Goal: Task Accomplishment & Management: Use online tool/utility

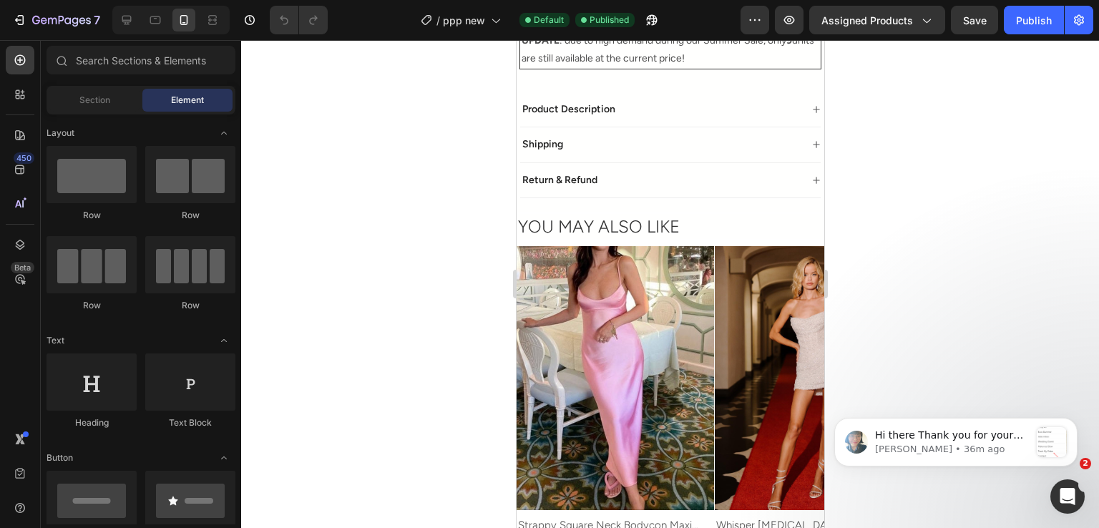
scroll to position [931, 0]
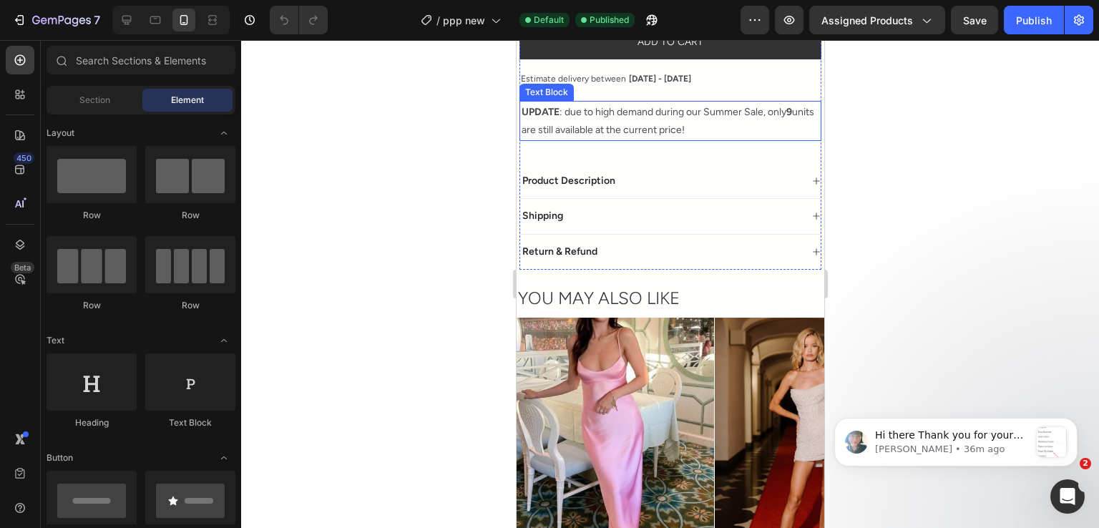
click at [548, 106] on strong "UPDATE" at bounding box center [540, 112] width 38 height 12
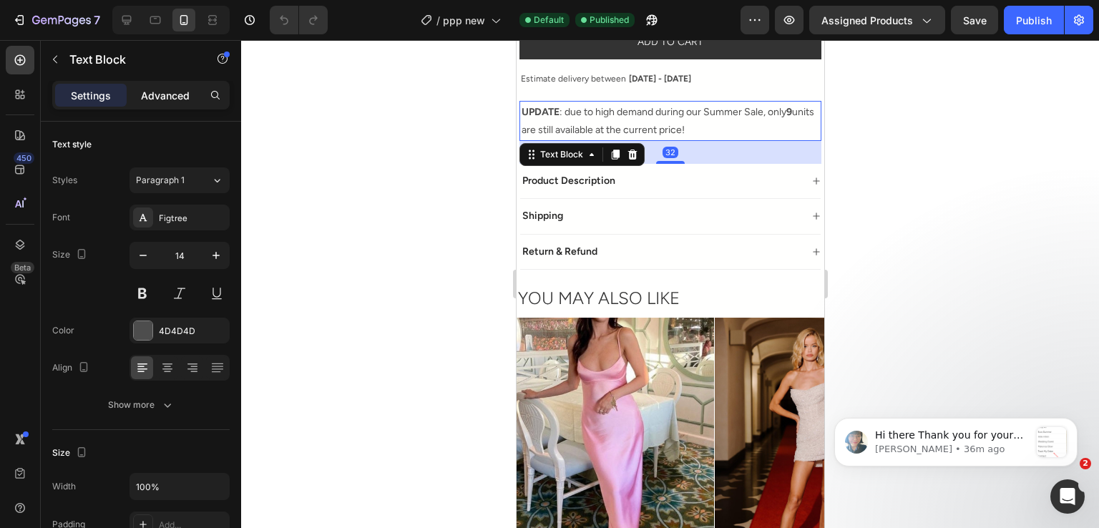
click at [185, 94] on p "Advanced" at bounding box center [165, 95] width 49 height 15
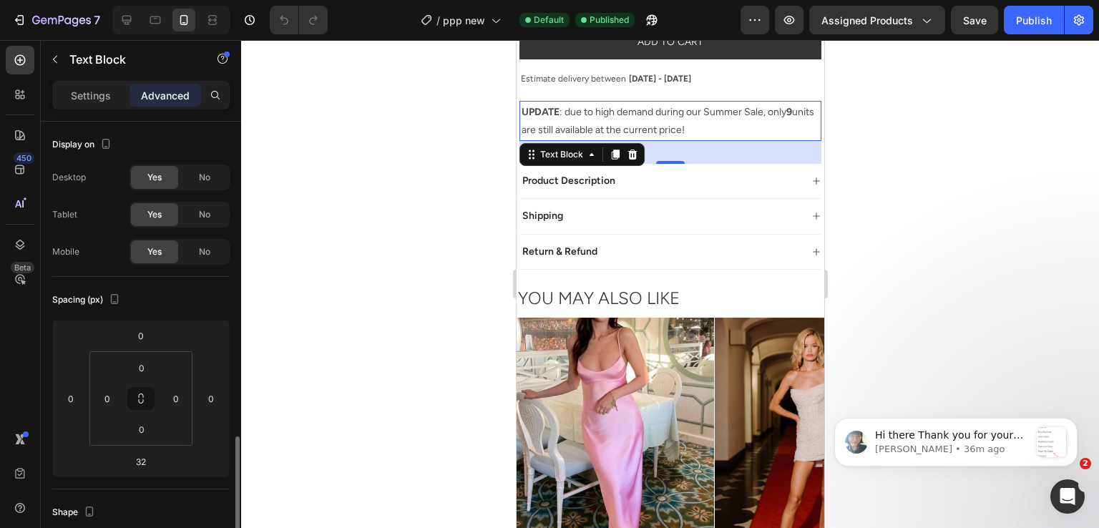
scroll to position [215, 0]
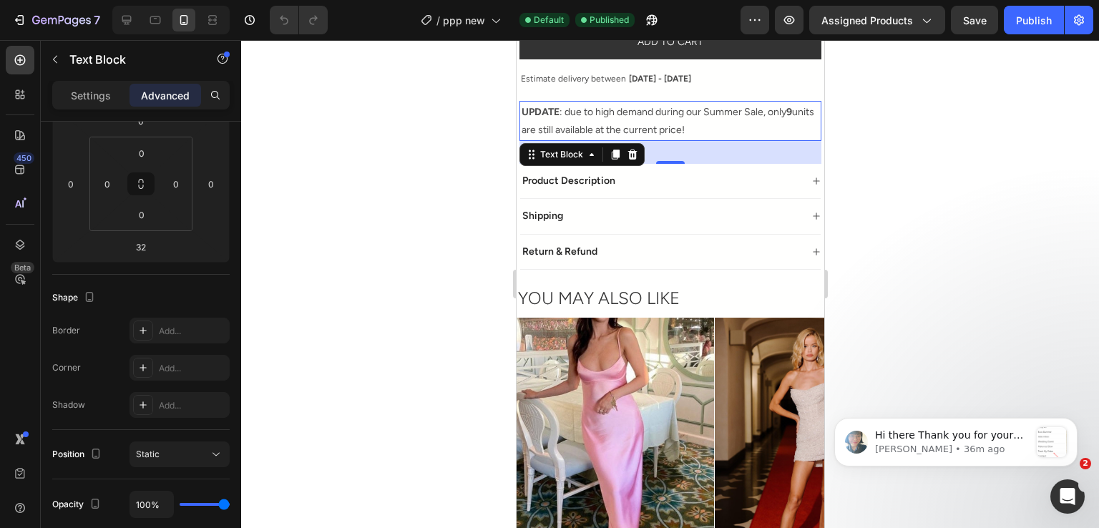
click at [656, 104] on p "UPDATE : due to high demand during our Summer Sale, only 9 units are still avai…" at bounding box center [670, 121] width 298 height 36
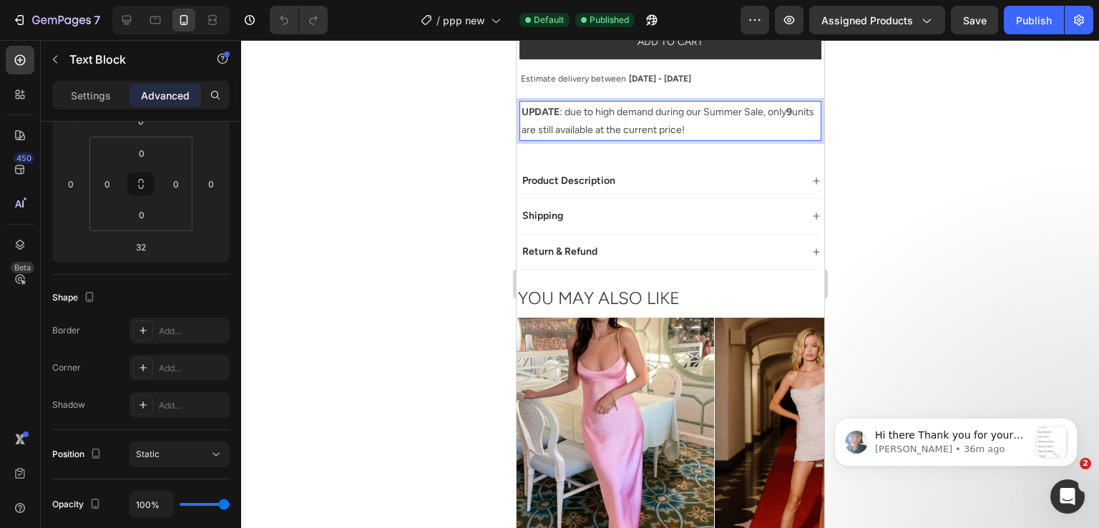
click at [545, 103] on p "UPDATE : due to high demand during our Summer Sale, only 9 units are still avai…" at bounding box center [670, 121] width 298 height 36
click at [550, 101] on div "UPDATE : due to high demand during our Summer Sale, only 9 units are still avai…" at bounding box center [670, 121] width 302 height 40
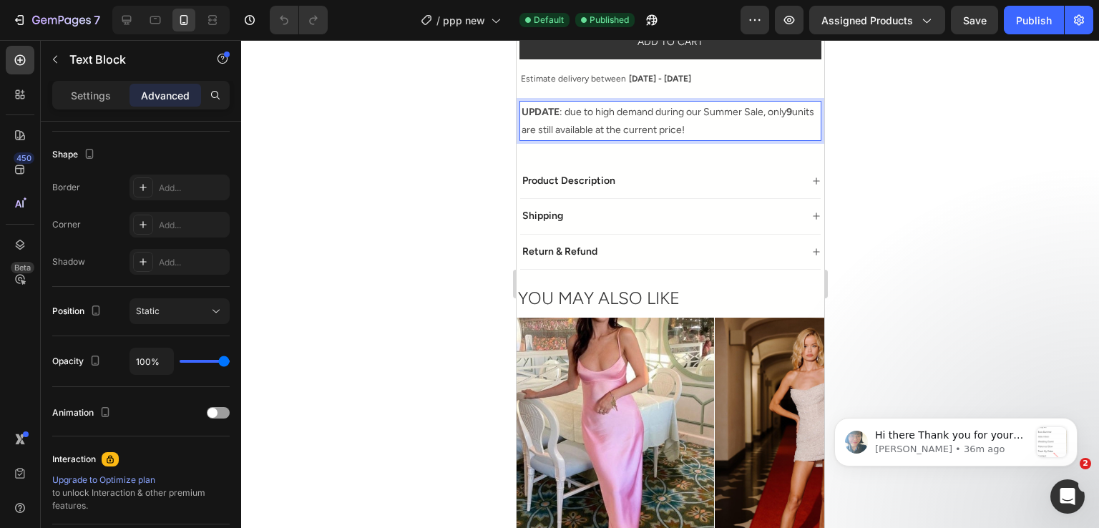
click at [122, 107] on div "Settings Advanced" at bounding box center [141, 95] width 178 height 29
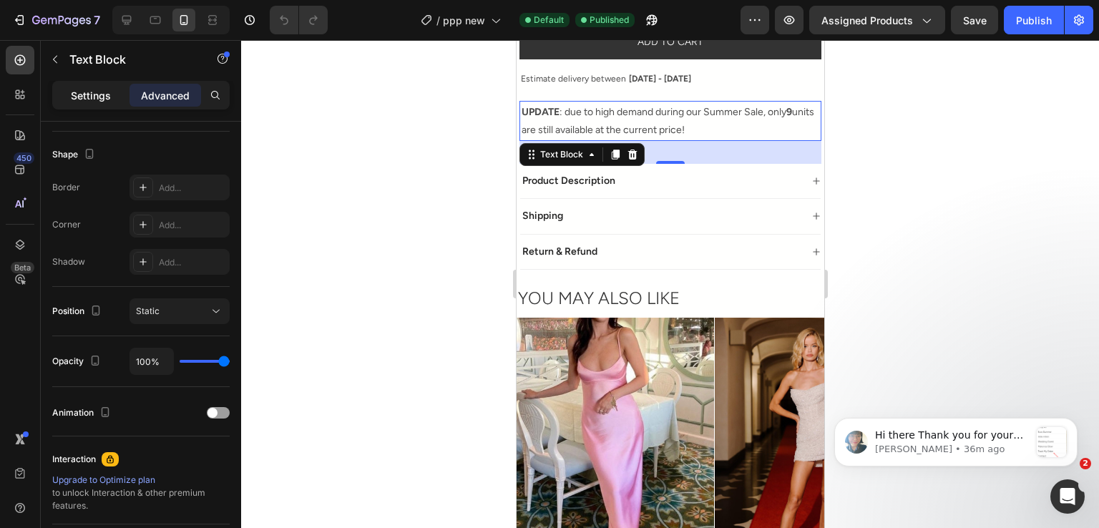
click at [121, 103] on div "Settings" at bounding box center [91, 95] width 72 height 23
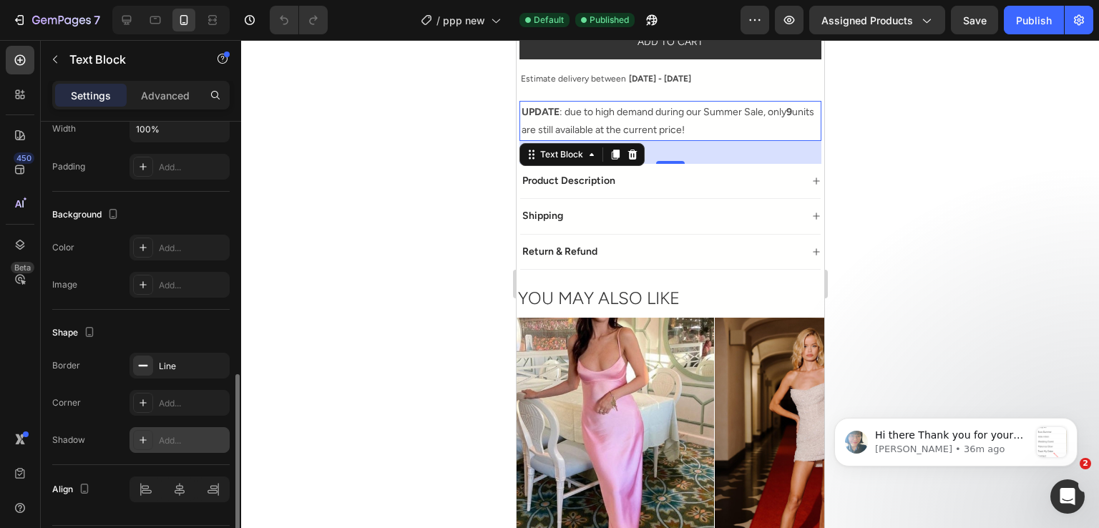
scroll to position [399, 0]
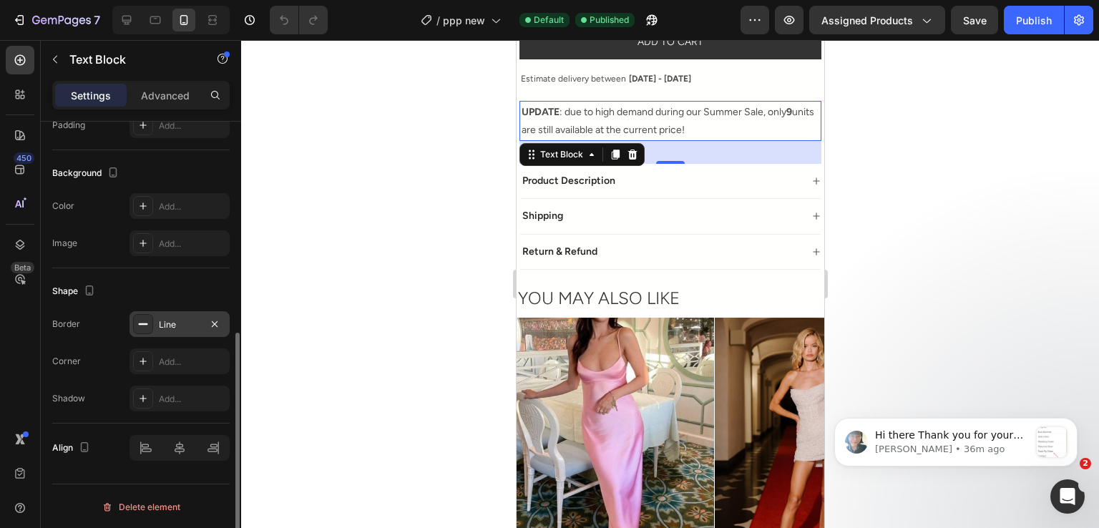
click at [186, 320] on div "Line" at bounding box center [180, 325] width 42 height 13
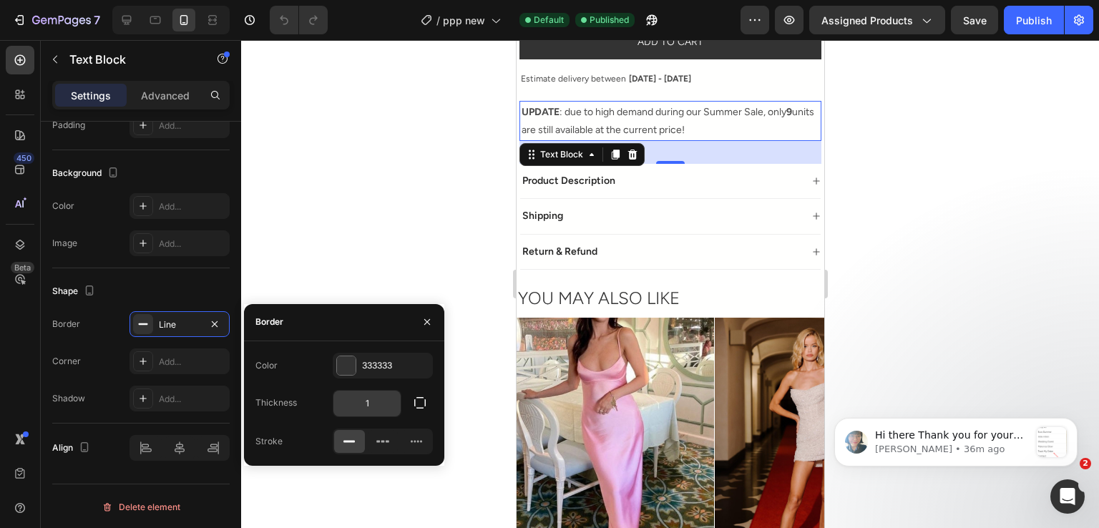
click at [368, 398] on input "1" at bounding box center [367, 404] width 67 height 26
type input "0.5"
click at [309, 387] on div "Color 333333 Thickness 0.5 Stroke" at bounding box center [344, 404] width 200 height 102
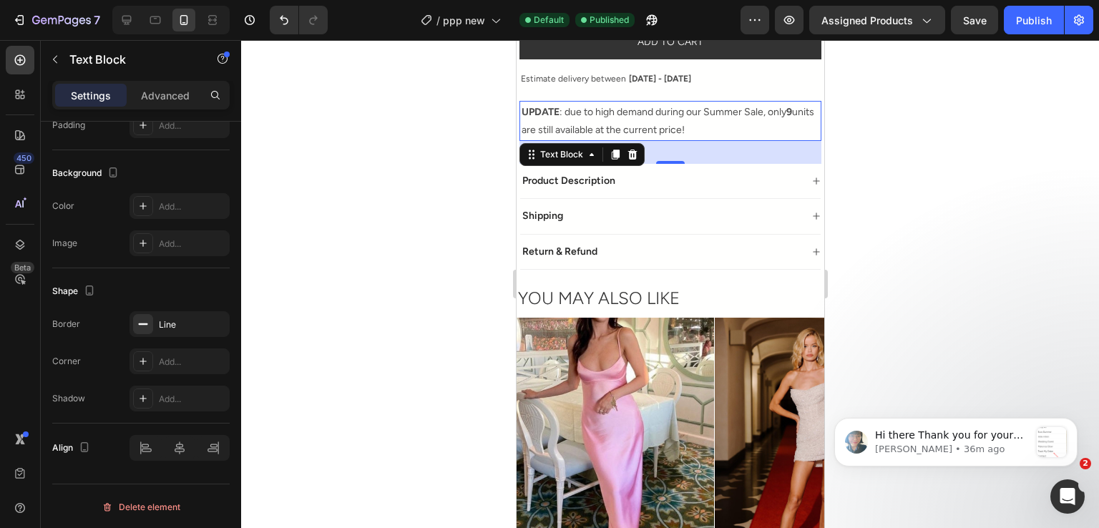
drag, startPoint x: 372, startPoint y: 247, endPoint x: 405, endPoint y: 238, distance: 34.0
click at [372, 246] on div at bounding box center [670, 284] width 858 height 488
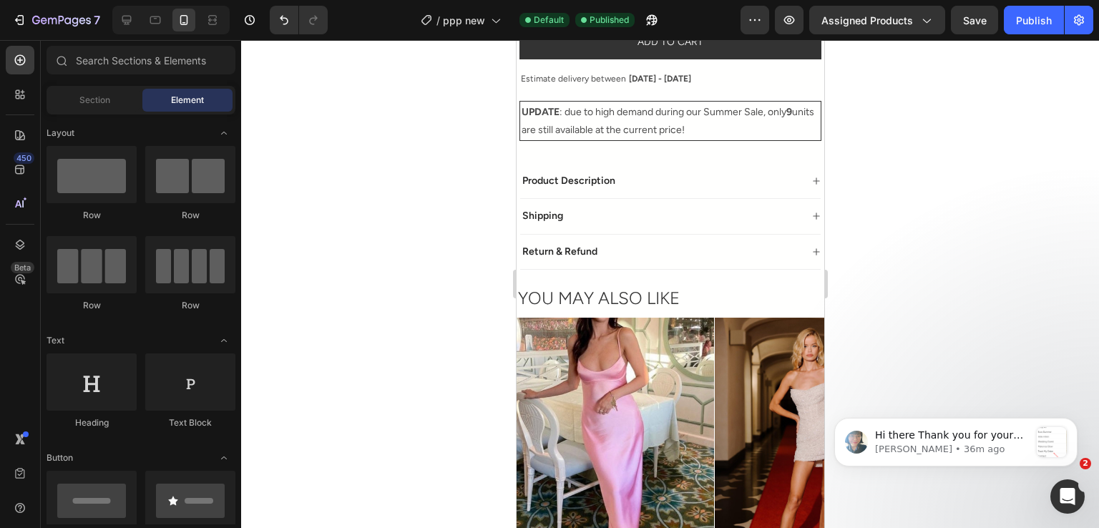
click at [405, 238] on div at bounding box center [670, 284] width 858 height 488
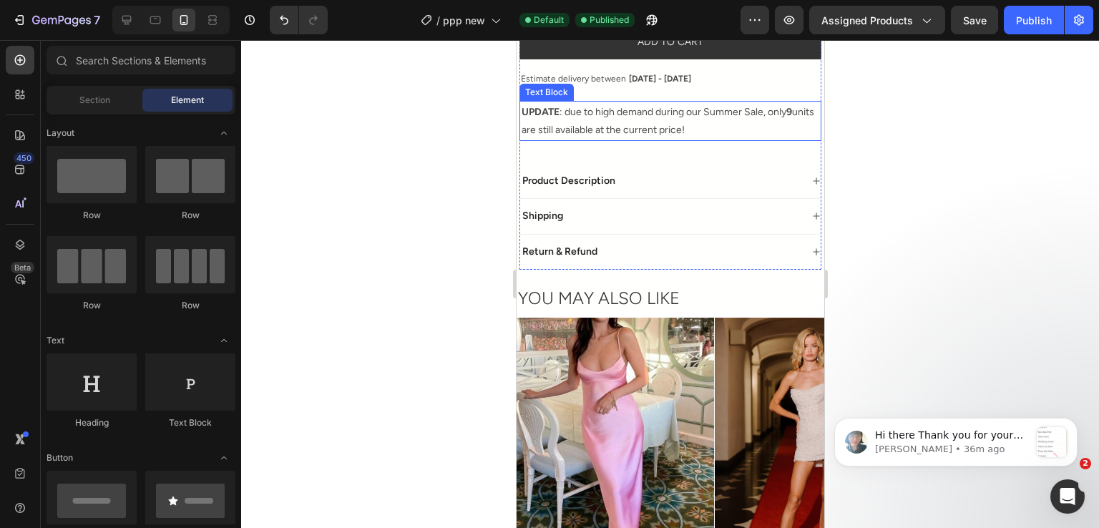
click at [573, 112] on p "UPDATE : due to high demand during our Summer Sale, only 9 units are still avai…" at bounding box center [670, 121] width 298 height 36
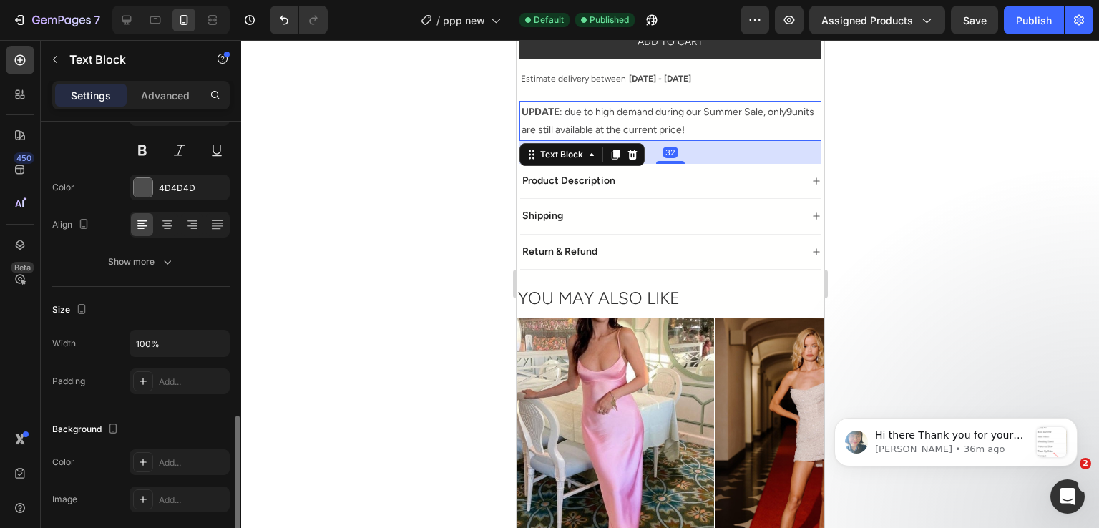
scroll to position [358, 0]
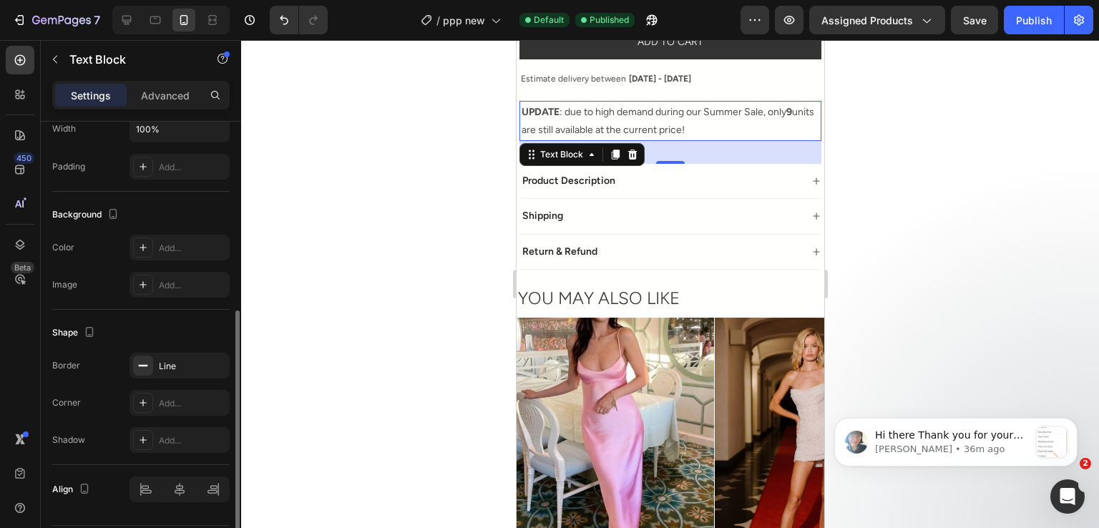
click at [180, 381] on div "Border Line Corner Add... Shadow Add..." at bounding box center [141, 403] width 178 height 100
click at [180, 375] on div "Line" at bounding box center [180, 366] width 100 height 26
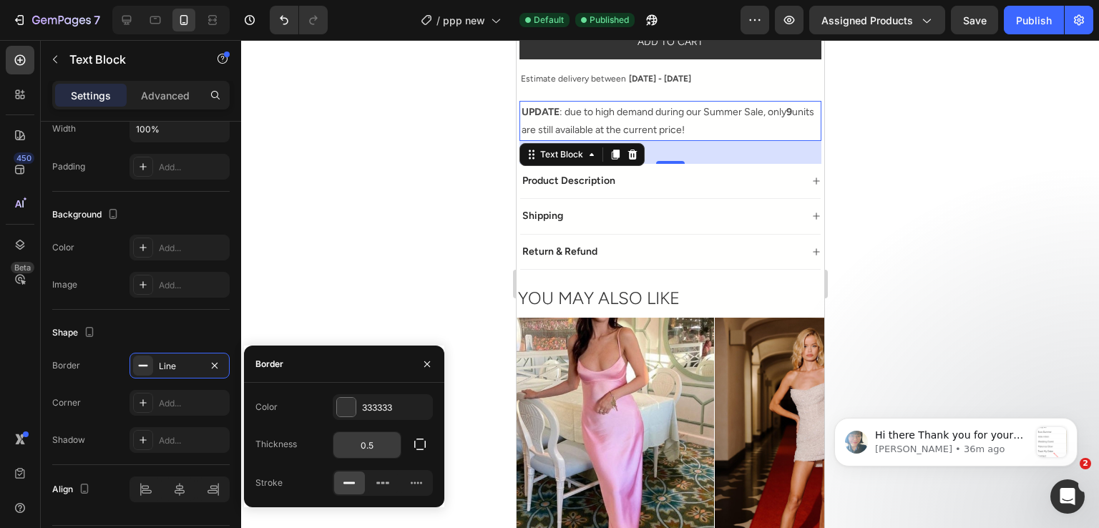
click at [366, 439] on input "0.5" at bounding box center [367, 445] width 67 height 26
type input "0.2"
click at [372, 291] on div at bounding box center [670, 284] width 858 height 488
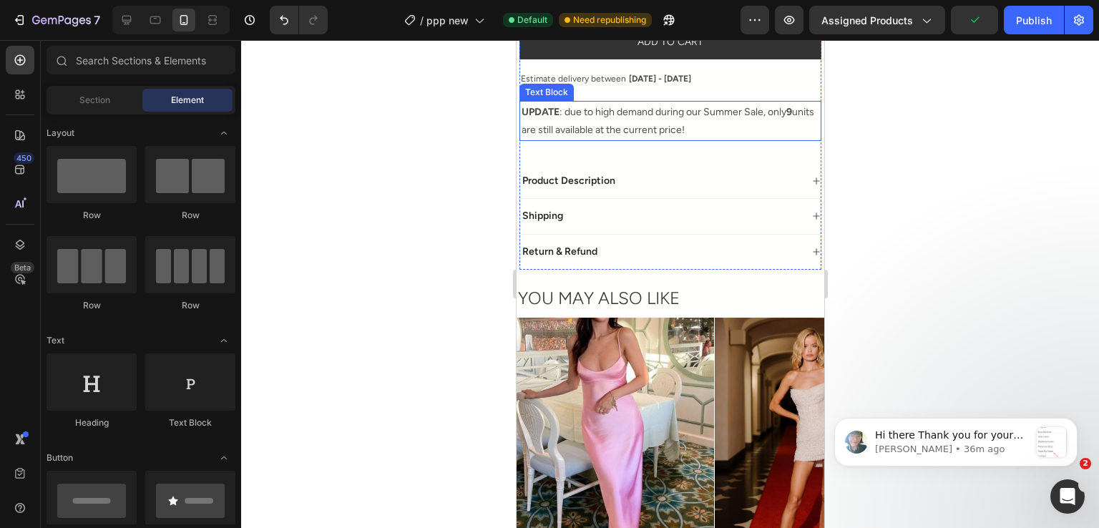
click at [548, 114] on p "UPDATE : due to high demand during our Summer Sale, only 9 units are still avai…" at bounding box center [670, 121] width 298 height 36
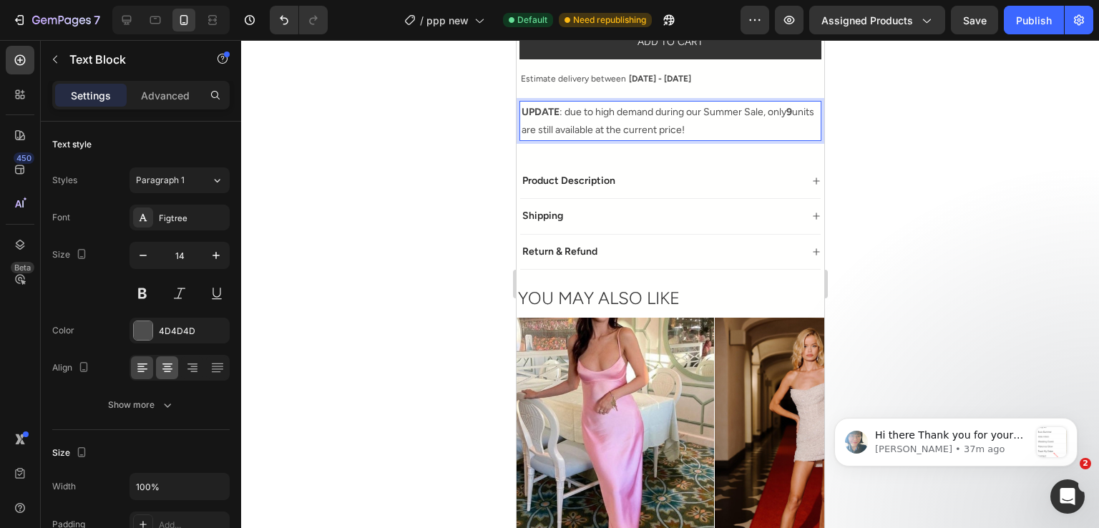
scroll to position [286, 0]
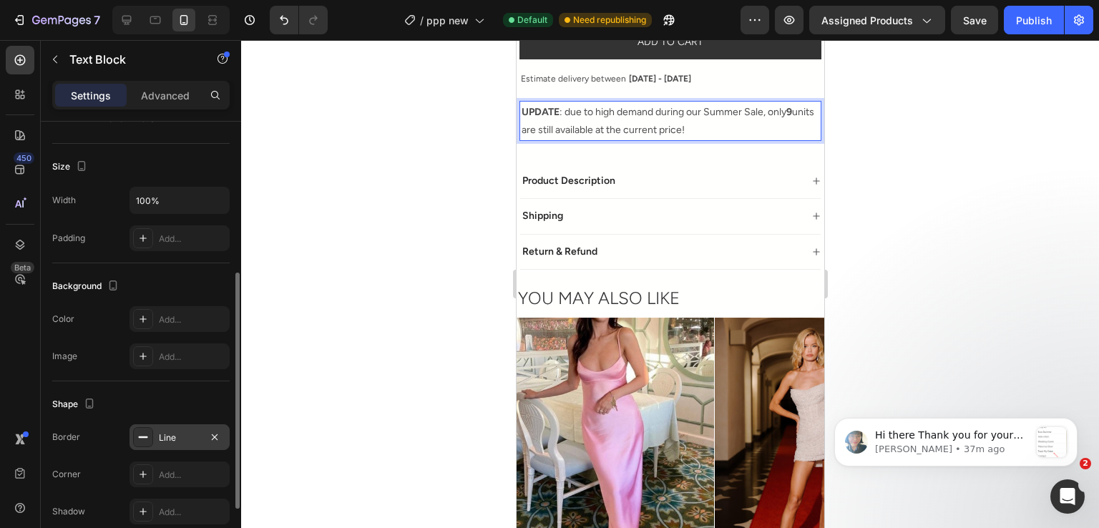
click at [187, 443] on div "Line" at bounding box center [180, 437] width 100 height 26
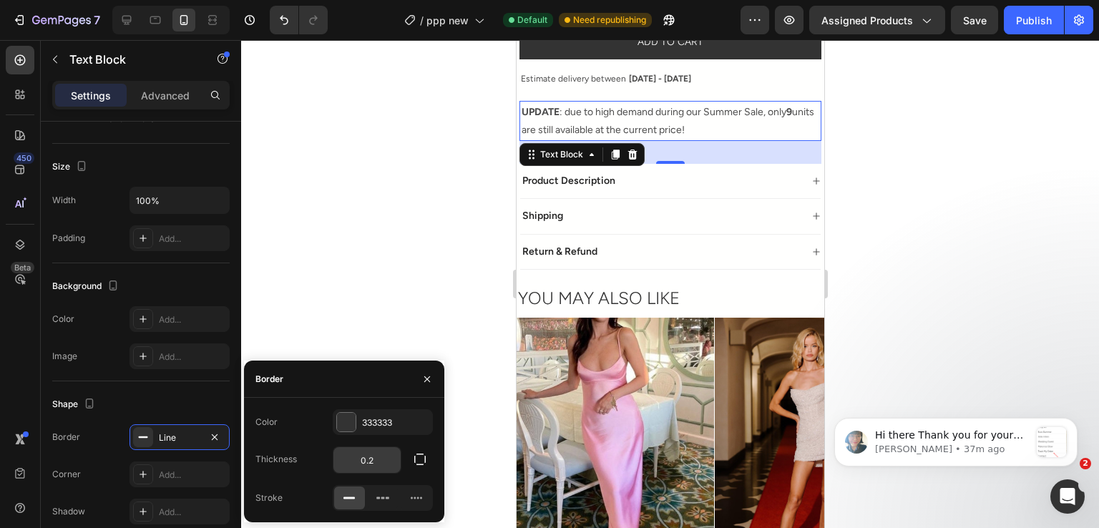
click at [387, 462] on input "0.2" at bounding box center [367, 460] width 67 height 26
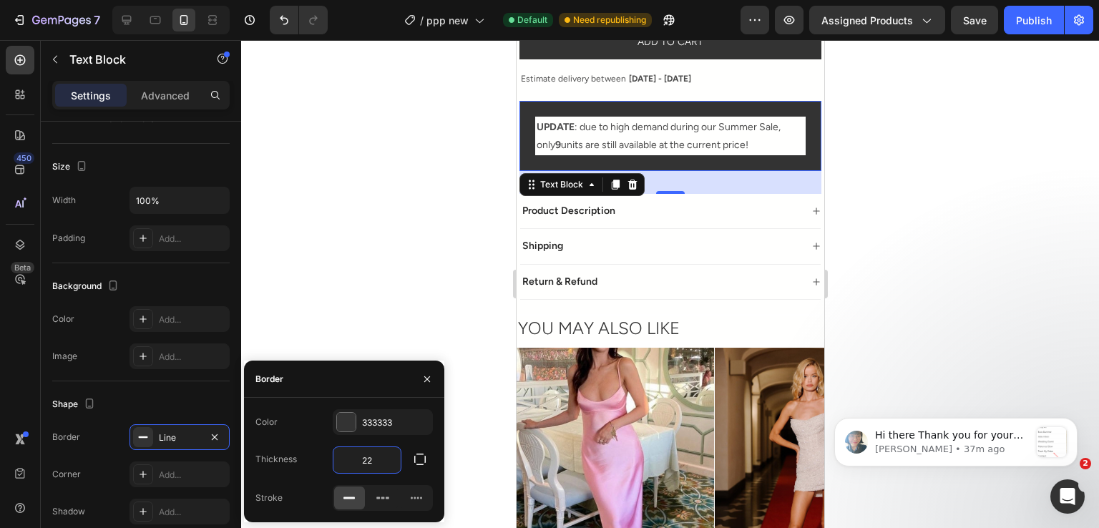
click at [387, 462] on input "22" at bounding box center [367, 460] width 67 height 26
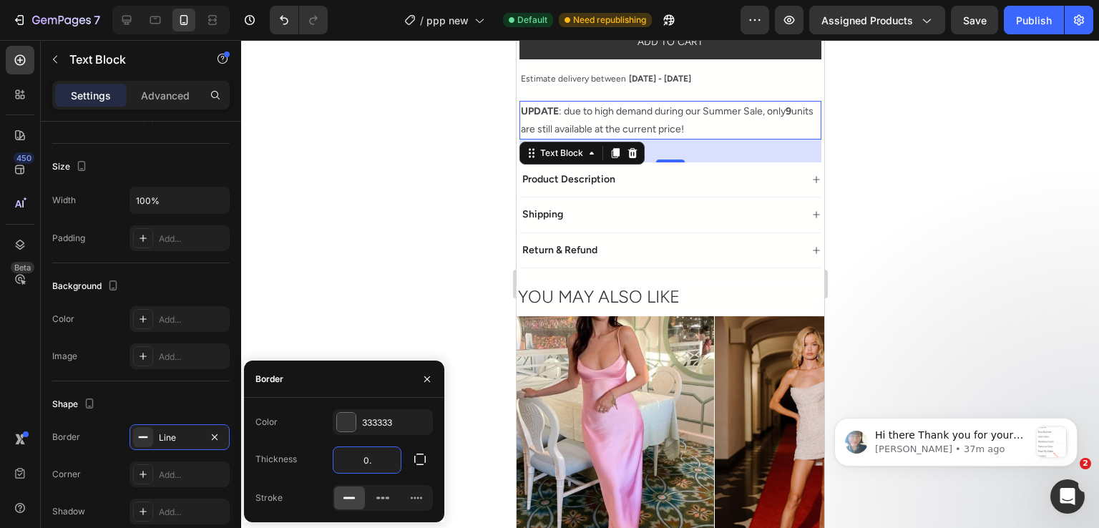
type input "0.1"
click at [384, 292] on div at bounding box center [670, 284] width 858 height 488
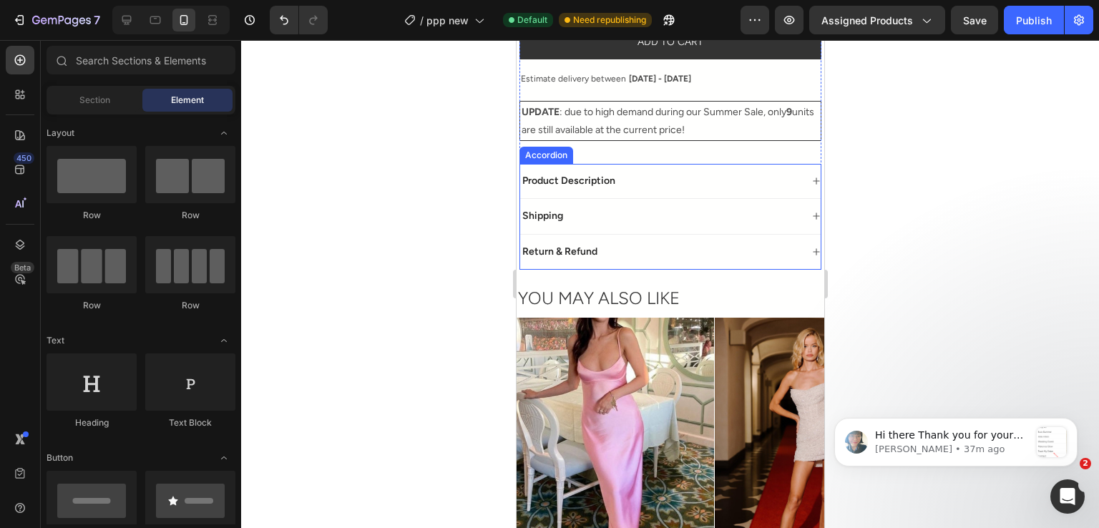
click at [583, 110] on p "UPDATE : due to high demand during our Summer Sale, only 9 units are still avai…" at bounding box center [670, 121] width 298 height 36
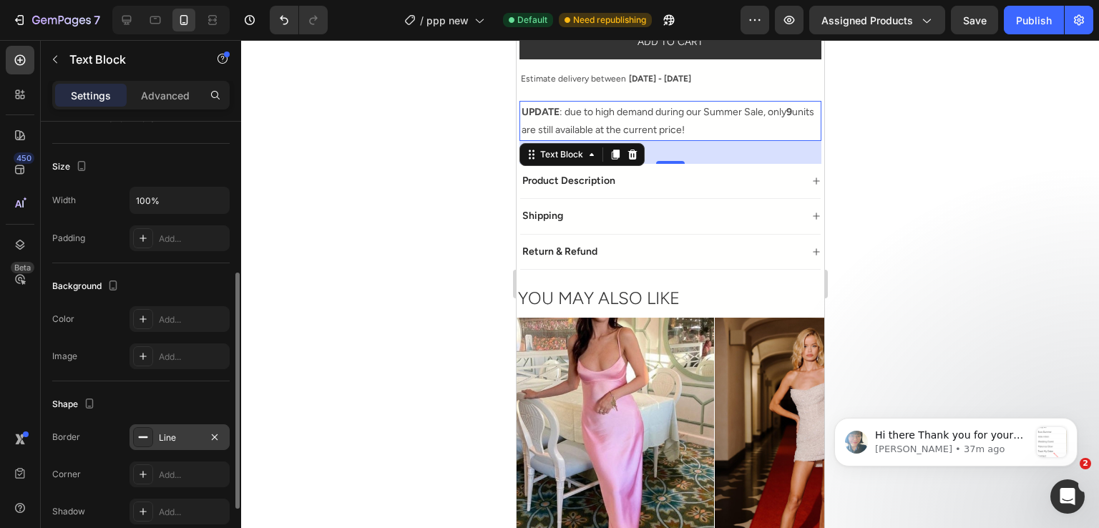
click at [178, 442] on div "Line" at bounding box center [180, 438] width 42 height 13
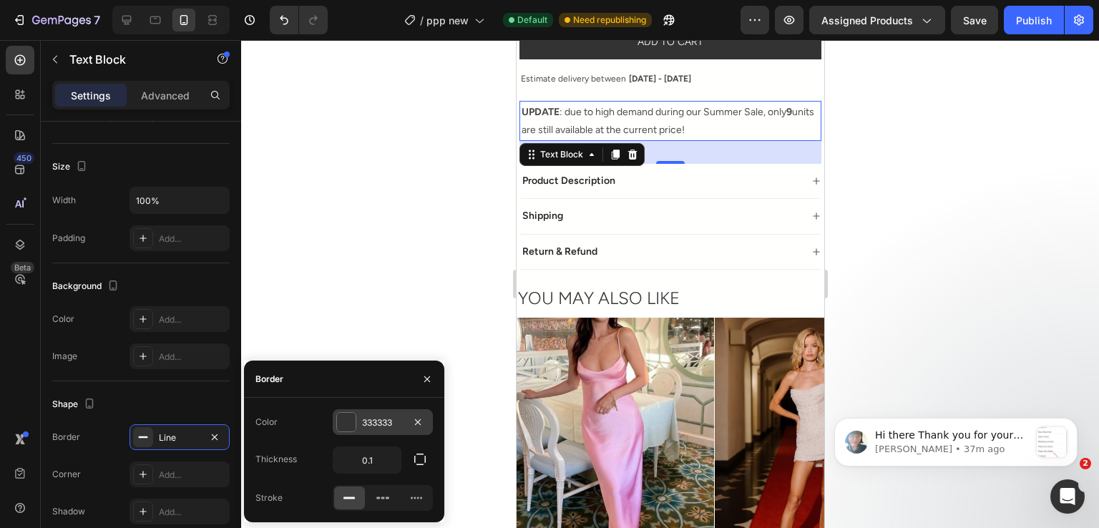
click at [359, 424] on div "333333" at bounding box center [383, 422] width 100 height 26
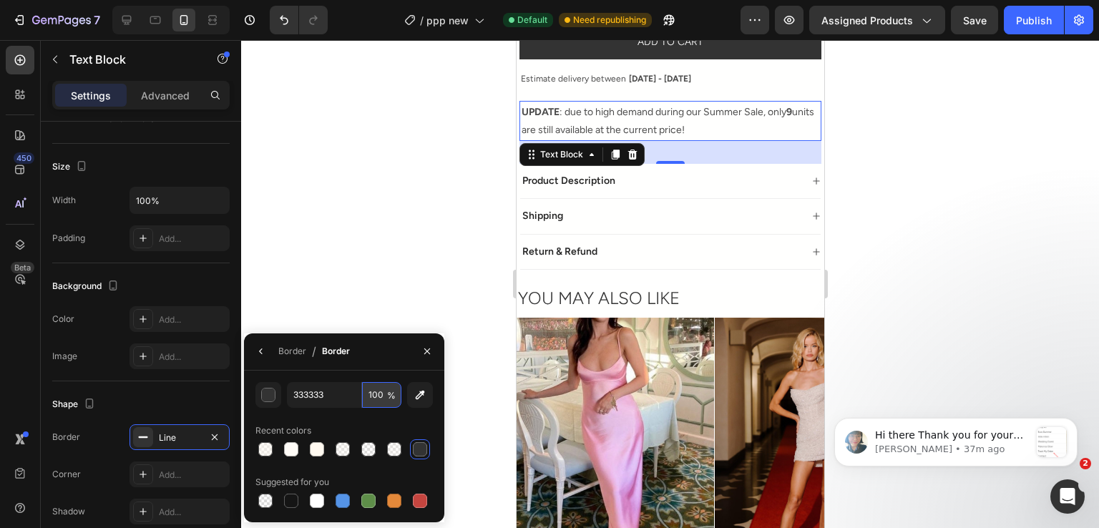
click at [366, 389] on input "100" at bounding box center [381, 395] width 39 height 26
type input "50"
click at [387, 291] on div at bounding box center [670, 284] width 858 height 488
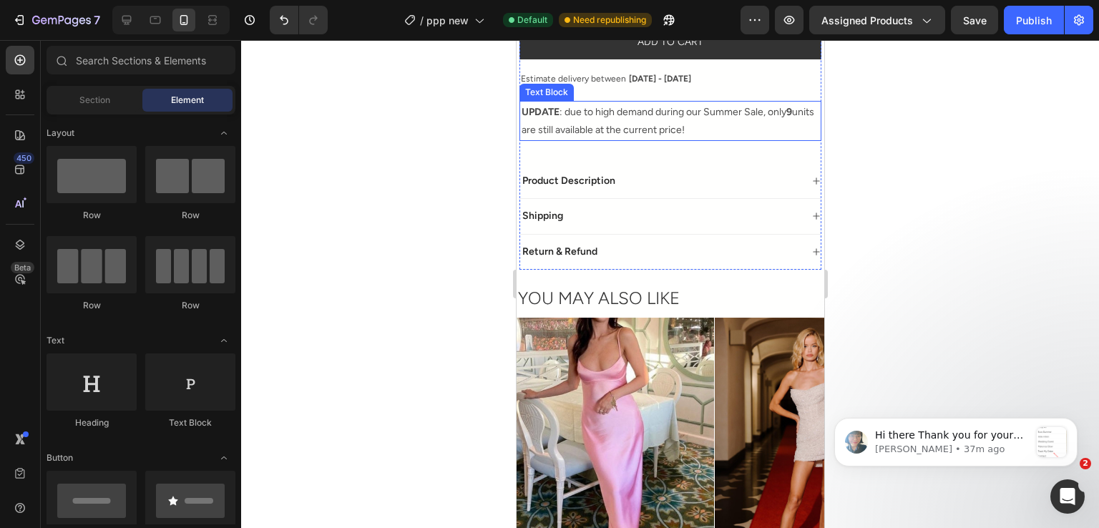
click at [558, 110] on p "UPDATE : due to high demand during our Summer Sale, only 9 units are still avai…" at bounding box center [670, 121] width 298 height 36
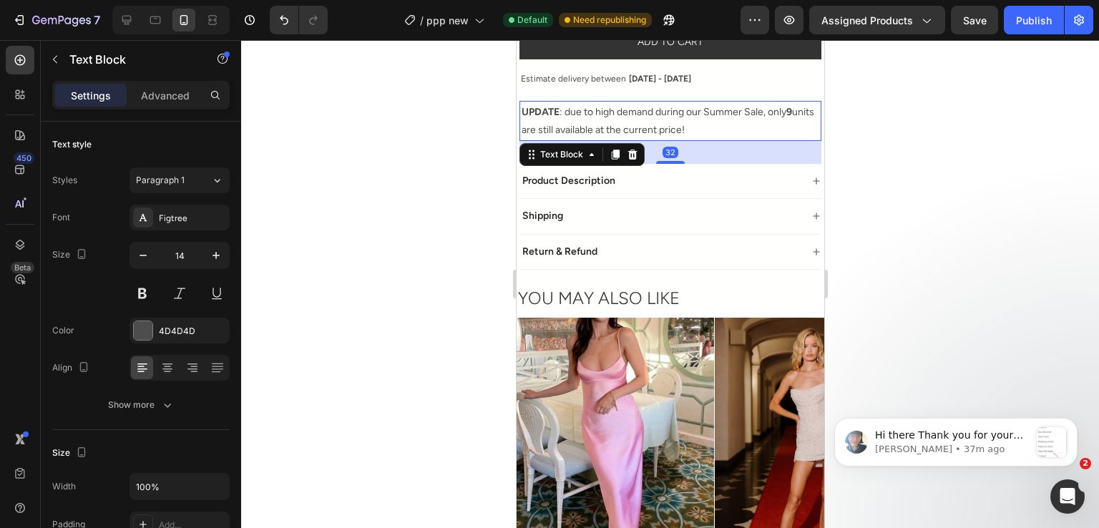
scroll to position [358, 0]
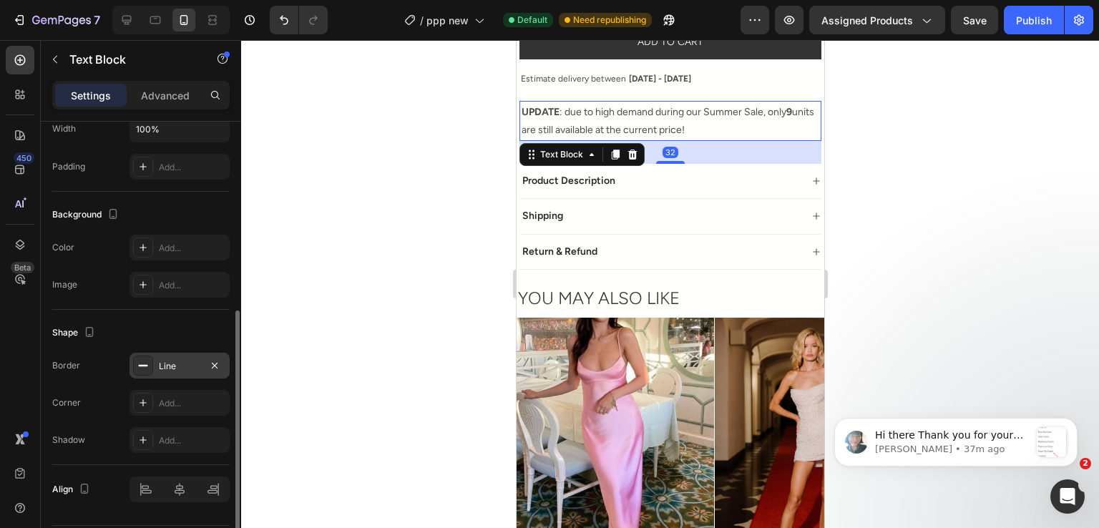
click at [178, 354] on div "Line" at bounding box center [180, 366] width 100 height 26
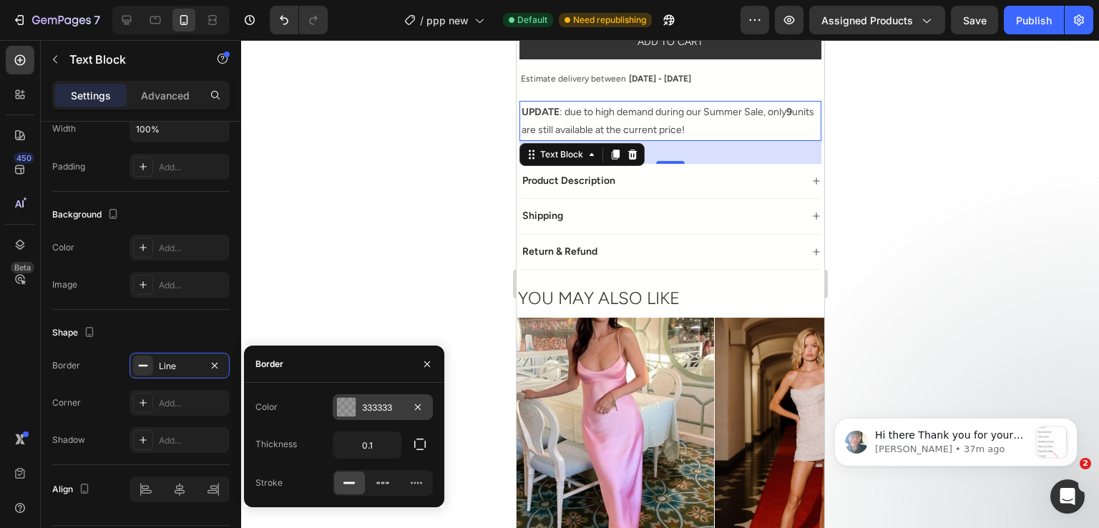
click at [395, 417] on div "333333" at bounding box center [383, 407] width 100 height 26
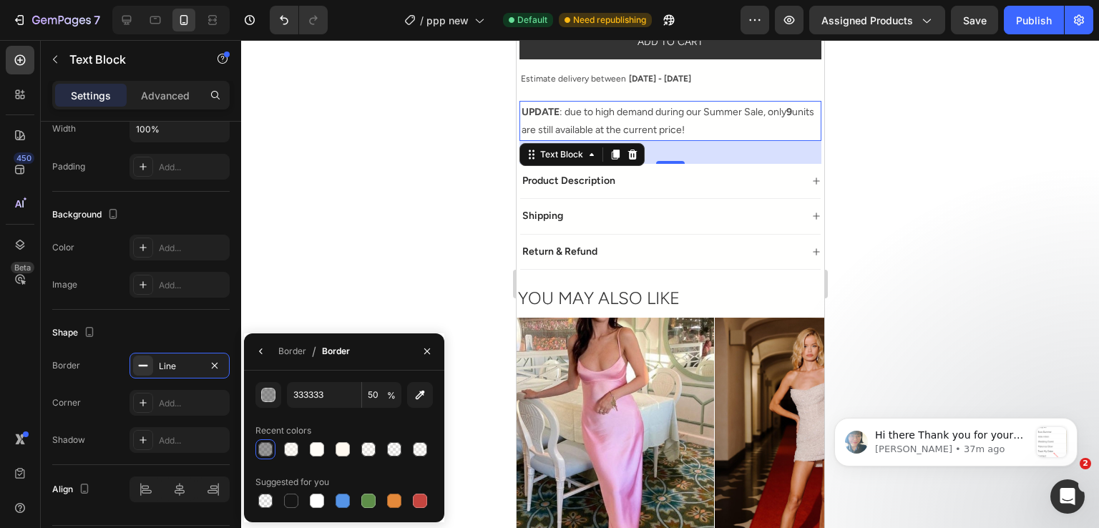
click at [389, 399] on span "%" at bounding box center [391, 395] width 9 height 13
click at [377, 390] on input "50" at bounding box center [381, 395] width 39 height 26
type input "25"
click at [412, 236] on div at bounding box center [670, 284] width 858 height 488
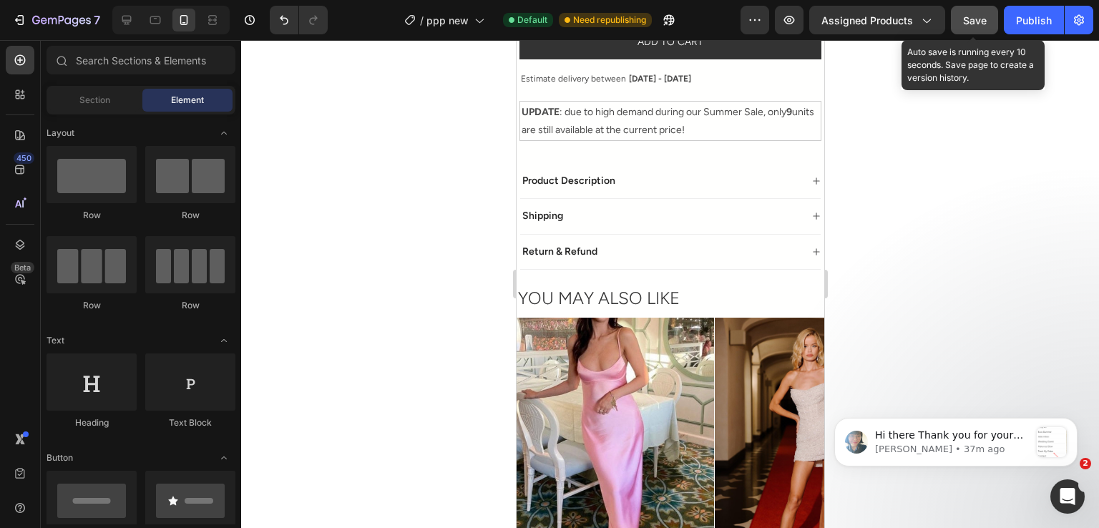
drag, startPoint x: 985, startPoint y: 21, endPoint x: 1027, endPoint y: 16, distance: 42.5
click at [987, 21] on span "Save" at bounding box center [975, 20] width 24 height 12
click at [1029, 16] on div "Publish" at bounding box center [1034, 20] width 36 height 15
click at [915, 434] on p "Hi there Thank you for your patience and your information. To my understanding,…" at bounding box center [952, 436] width 155 height 14
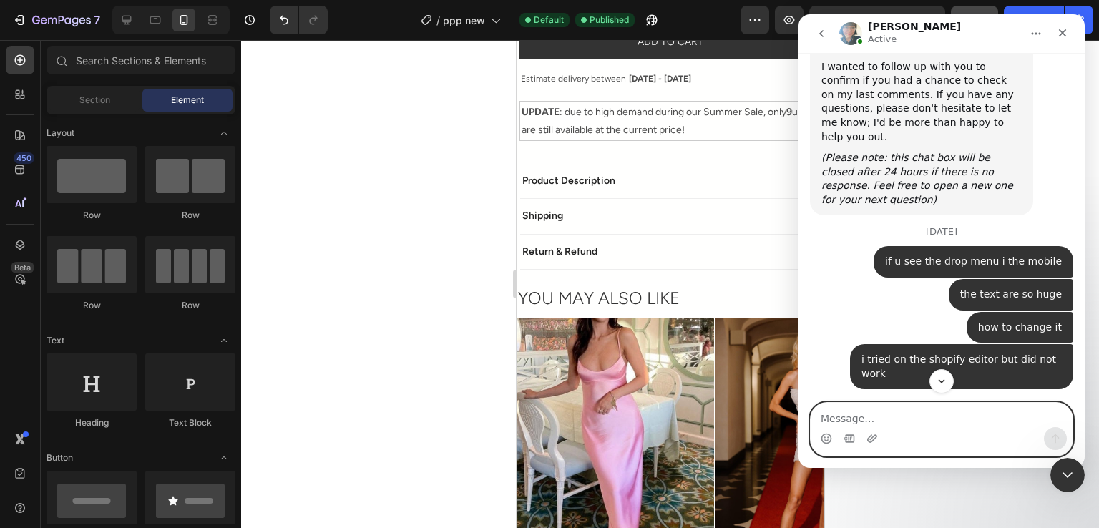
scroll to position [4172, 0]
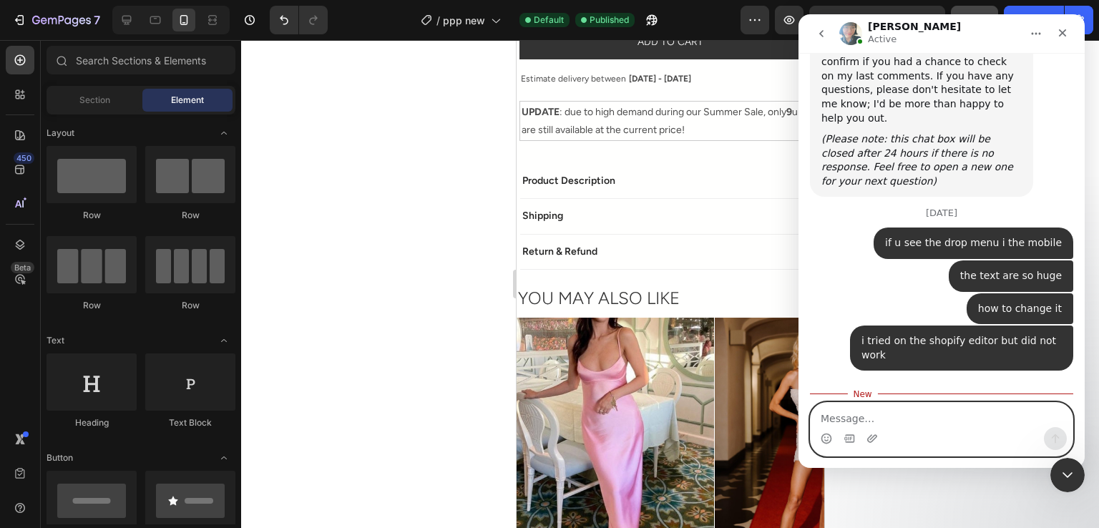
click at [946, 413] on textarea "Message…" at bounding box center [942, 415] width 262 height 24
type textarea "ok"
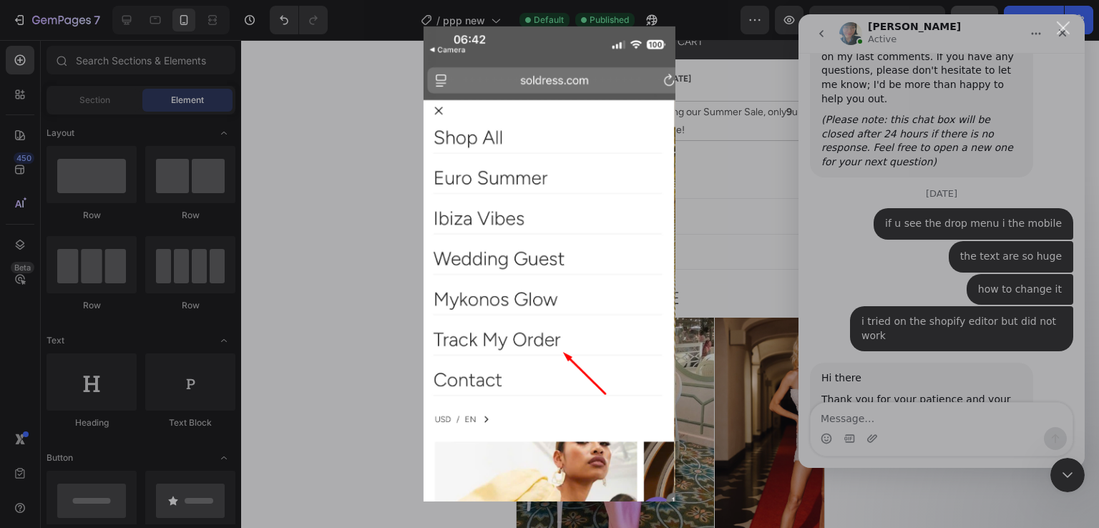
click at [999, 251] on div "Intercom messenger" at bounding box center [549, 264] width 1099 height 528
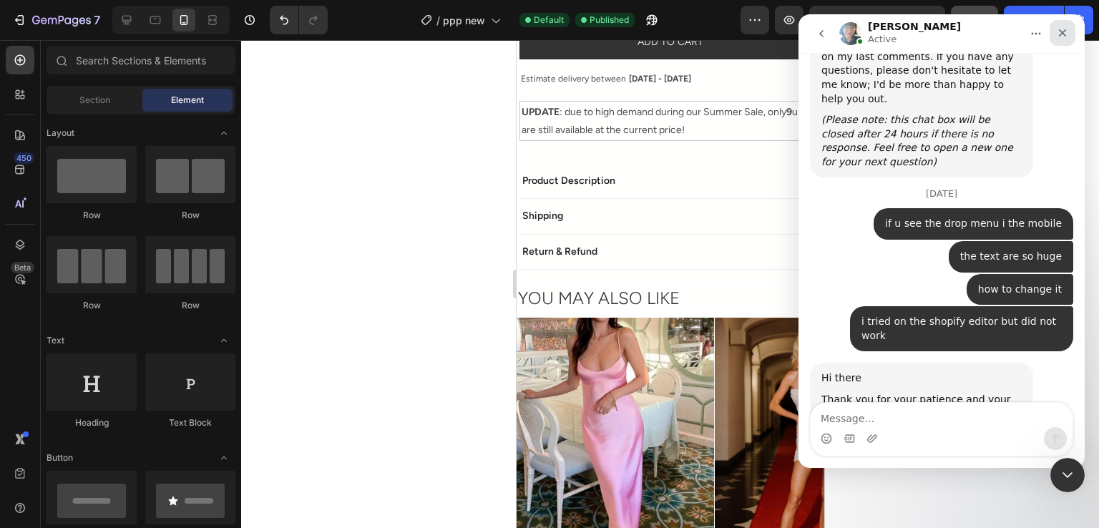
click at [1072, 26] on div "Close" at bounding box center [1063, 33] width 26 height 26
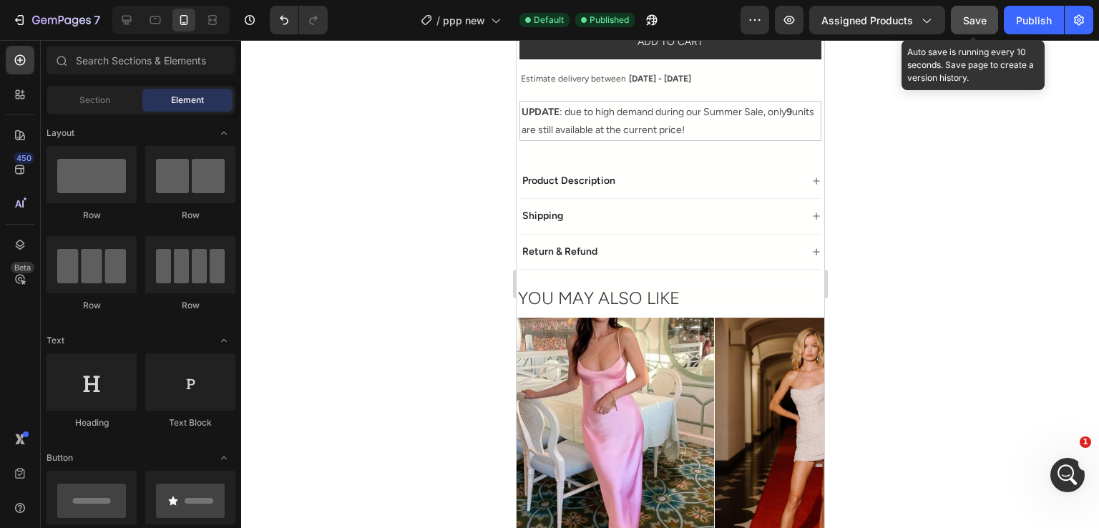
scroll to position [4192, 0]
